Goal: Transaction & Acquisition: Purchase product/service

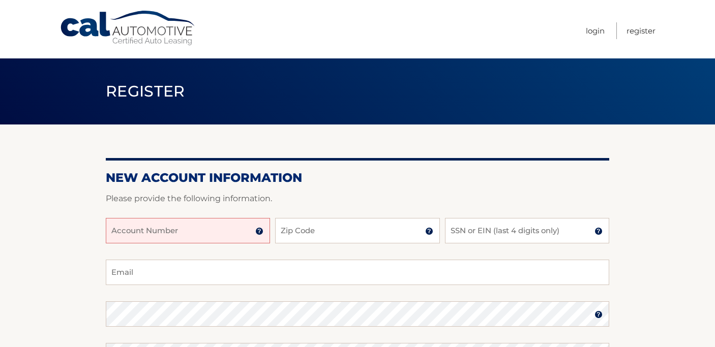
click at [204, 231] on input "Account Number" at bounding box center [188, 230] width 164 height 25
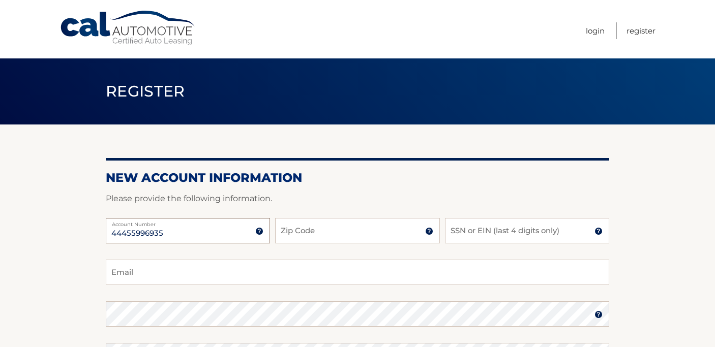
type input "44455996935"
click at [317, 234] on input "Zip Code" at bounding box center [357, 230] width 164 height 25
type input "11738"
click at [586, 232] on input "SSN or EIN (last 4 digits only)" at bounding box center [527, 230] width 164 height 25
type input "1257"
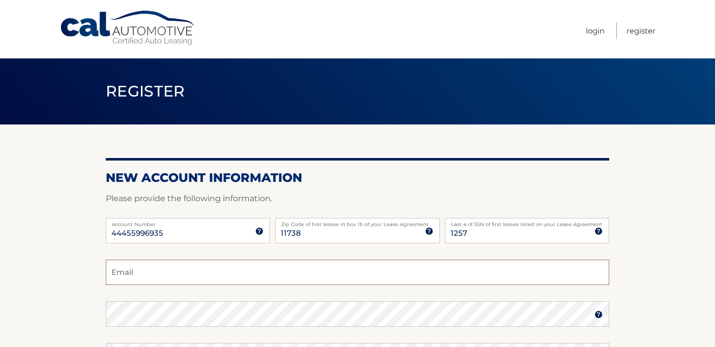
click at [142, 275] on input "Email" at bounding box center [357, 272] width 503 height 25
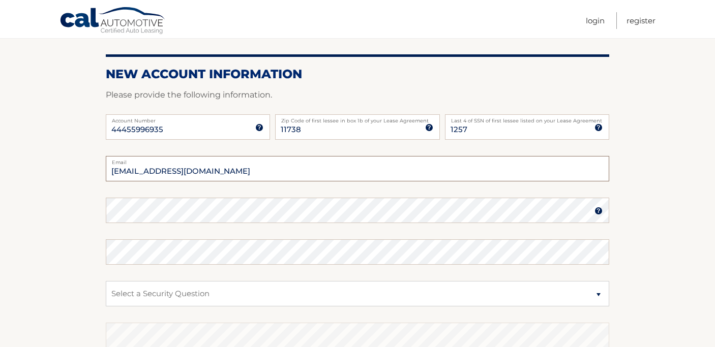
scroll to position [104, 0]
type input "jamesh5026@gmail.com"
click at [599, 294] on select "Select a Security Question What was the name of your elementary school? What is…" at bounding box center [357, 293] width 503 height 25
select select "1"
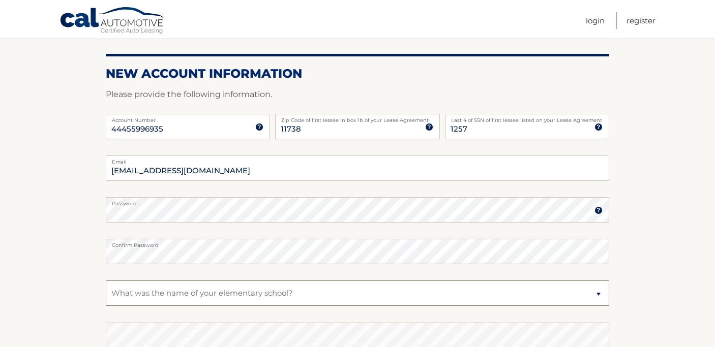
click at [106, 281] on select "Select a Security Question What was the name of your elementary school? What is…" at bounding box center [357, 293] width 503 height 25
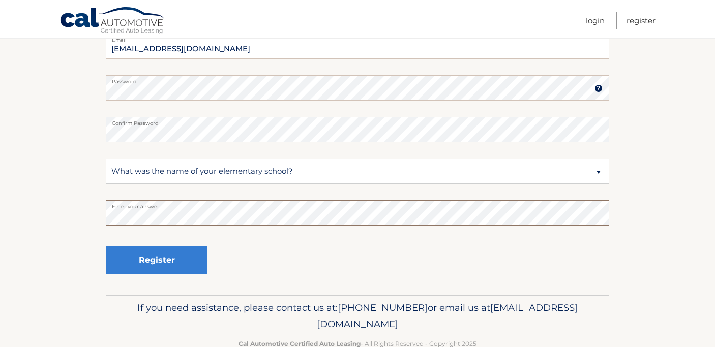
scroll to position [230, 0]
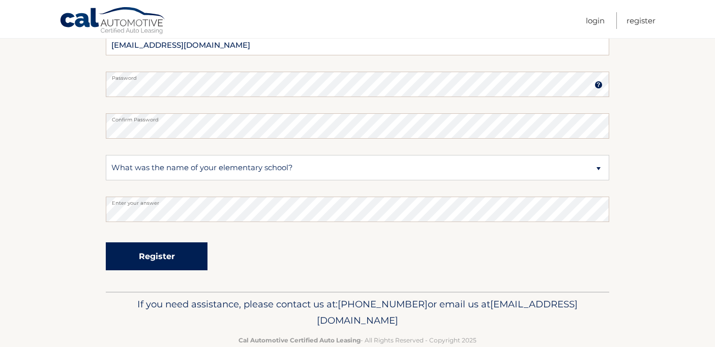
click at [161, 256] on button "Register" at bounding box center [157, 257] width 102 height 28
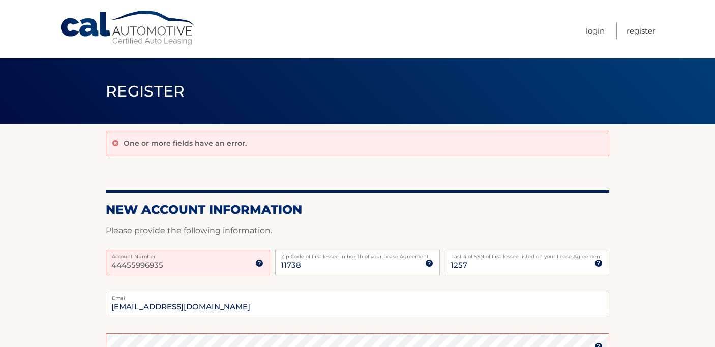
click at [261, 265] on img at bounding box center [259, 263] width 8 height 8
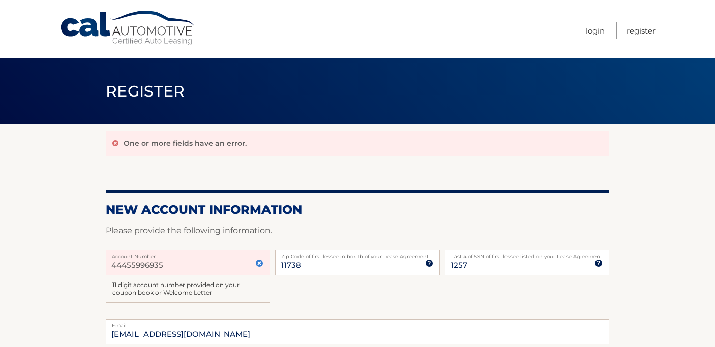
click at [292, 301] on div "44455996935 Account Number 11 digit account number provided on your coupon book…" at bounding box center [357, 285] width 503 height 70
click at [263, 266] on img at bounding box center [259, 263] width 8 height 8
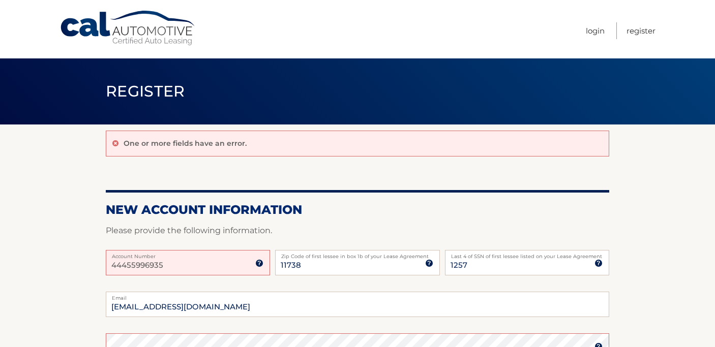
scroll to position [291, 0]
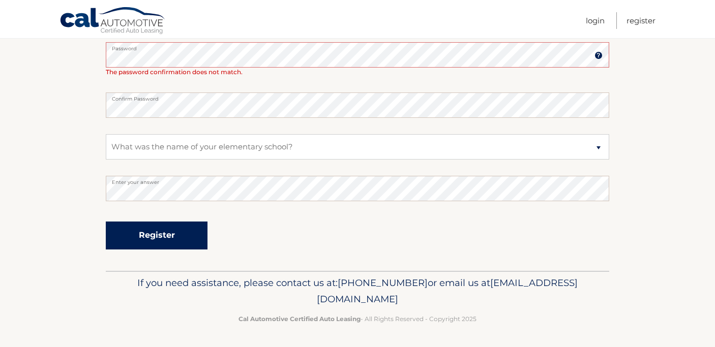
click at [147, 238] on button "Register" at bounding box center [157, 236] width 102 height 28
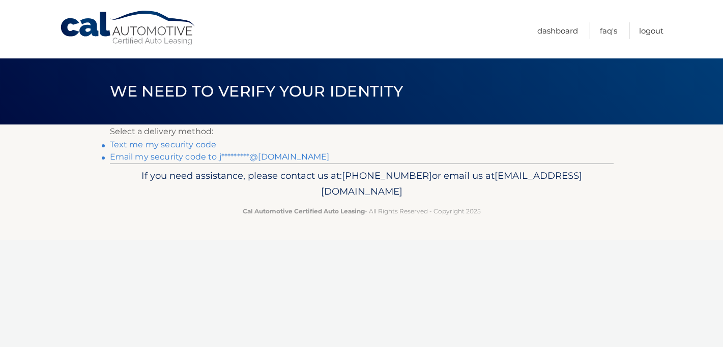
click at [118, 144] on link "Text me my security code" at bounding box center [163, 145] width 107 height 10
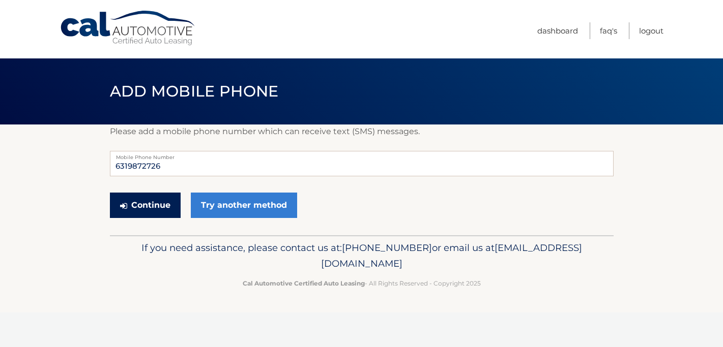
click at [144, 201] on button "Continue" at bounding box center [145, 205] width 71 height 25
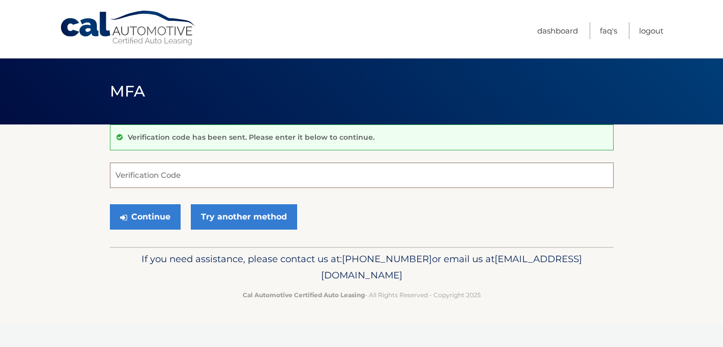
click at [138, 180] on input "Verification Code" at bounding box center [361, 175] width 503 height 25
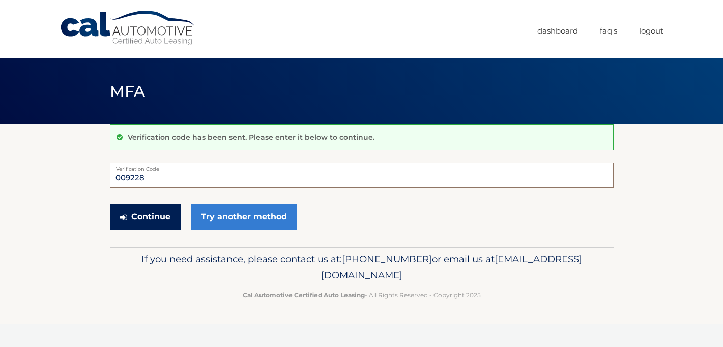
type input "009228"
click at [142, 214] on button "Continue" at bounding box center [145, 216] width 71 height 25
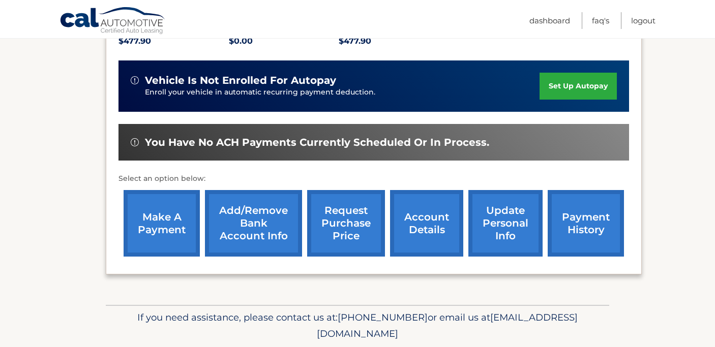
scroll to position [269, 0]
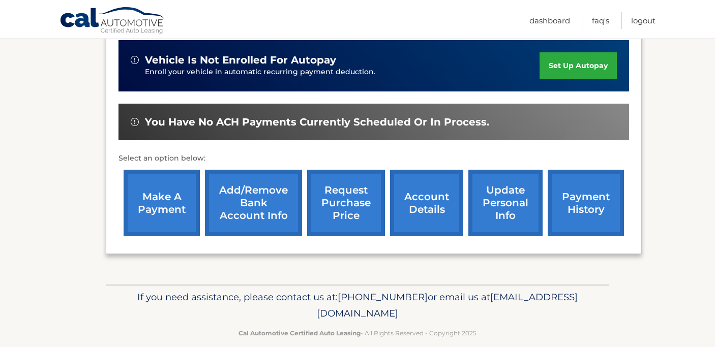
click at [154, 197] on link "make a payment" at bounding box center [162, 203] width 76 height 67
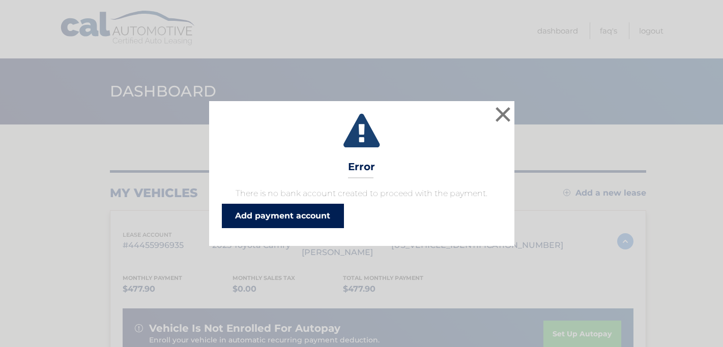
click at [279, 220] on link "Add payment account" at bounding box center [283, 216] width 122 height 24
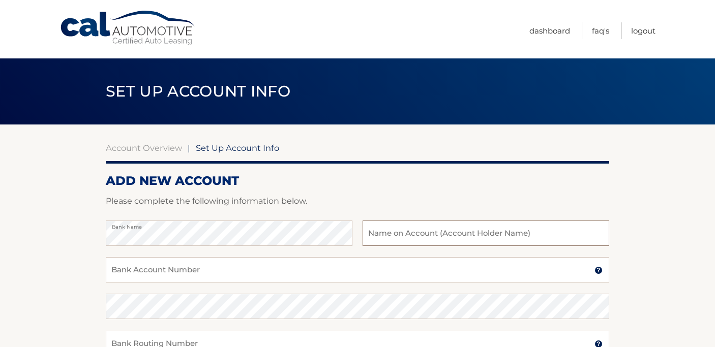
click at [369, 235] on input "text" at bounding box center [486, 233] width 247 height 25
type input "[PERSON_NAME]"
click at [124, 272] on input "Bank Account Number" at bounding box center [357, 269] width 503 height 25
type input "132395970"
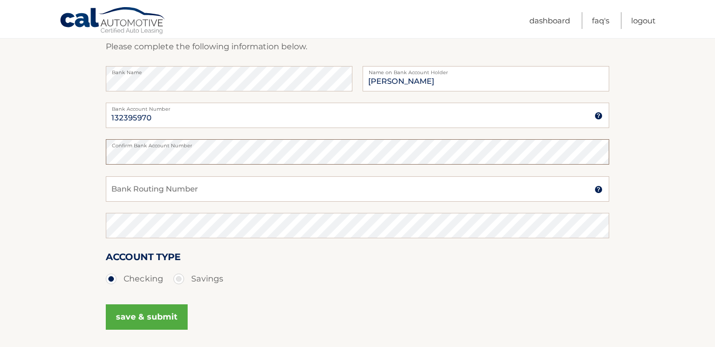
scroll to position [157, 0]
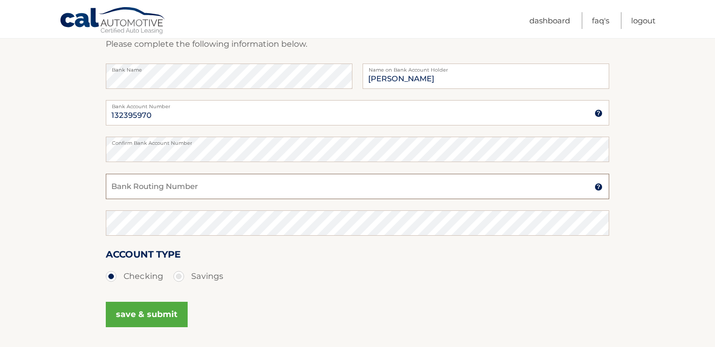
click at [135, 189] on input "Bank Routing Number" at bounding box center [357, 186] width 503 height 25
type input "021000021"
click at [160, 316] on button "save & submit" at bounding box center [147, 314] width 82 height 25
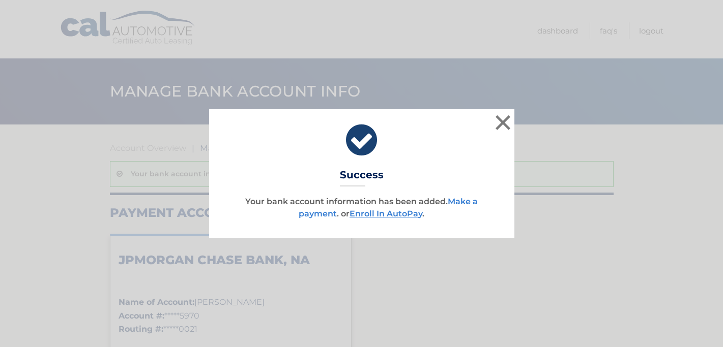
click at [312, 215] on link "Make a payment" at bounding box center [388, 208] width 179 height 22
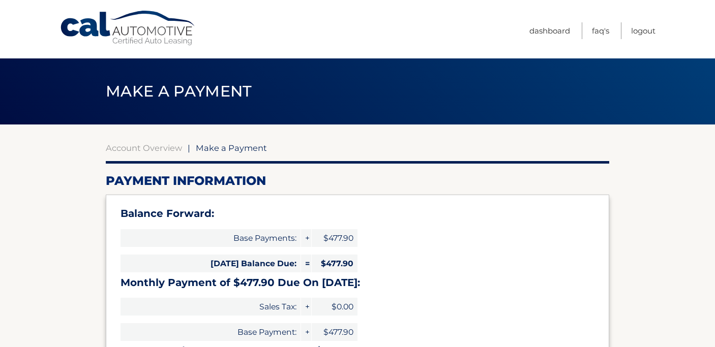
select select "NDdhYmYyZjEtNjFmMy00ZGJkLWE1ZTQtZjA3ZTdjMGNjM2Fm"
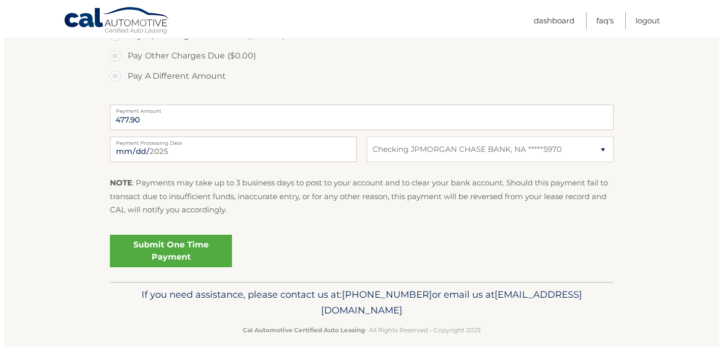
scroll to position [413, 0]
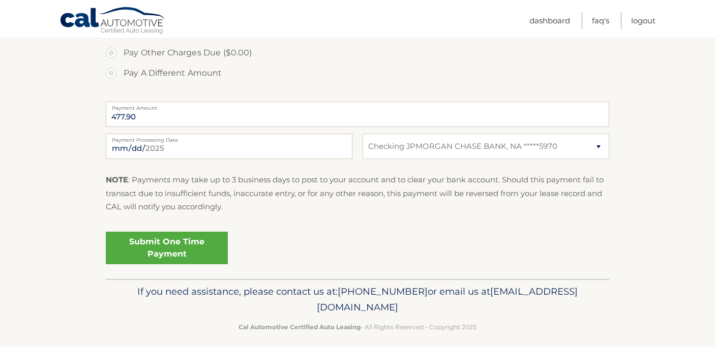
click at [153, 247] on link "Submit One Time Payment" at bounding box center [167, 248] width 122 height 33
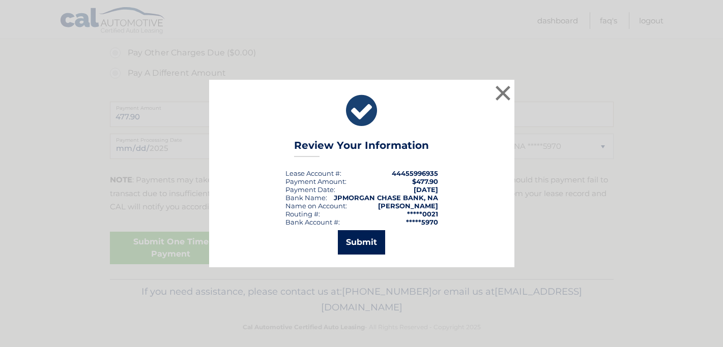
click at [375, 245] on button "Submit" at bounding box center [361, 242] width 47 height 24
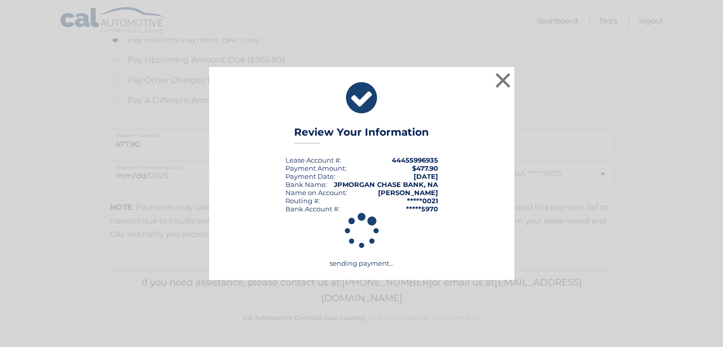
scroll to position [386, 0]
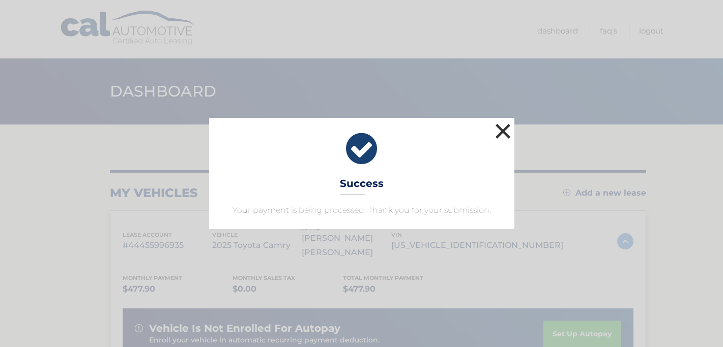
click at [506, 133] on button "×" at bounding box center [503, 131] width 20 height 20
